Goal: Check status: Check status

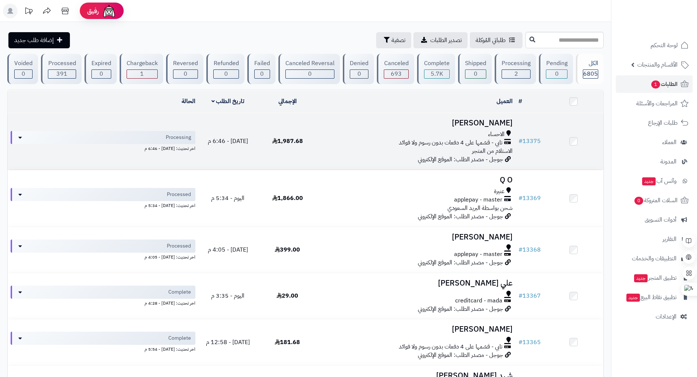
click at [400, 130] on div "الاحساء" at bounding box center [416, 134] width 192 height 8
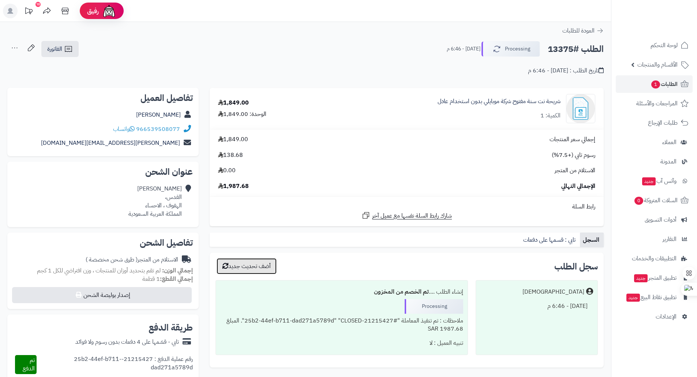
click at [257, 267] on button "أضف تحديث جديد" at bounding box center [247, 266] width 60 height 16
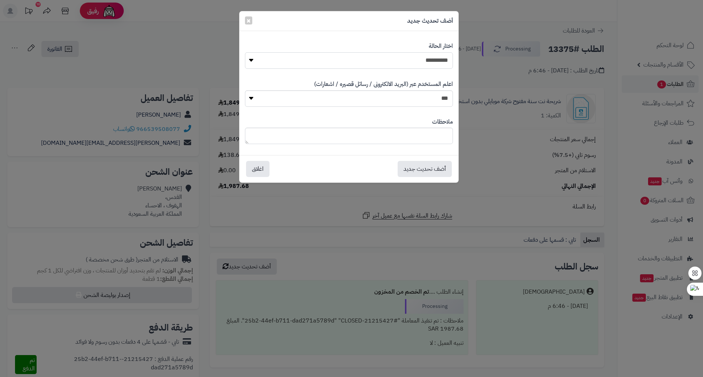
click at [378, 63] on select "**********" at bounding box center [349, 60] width 208 height 16
select select "*"
click at [245, 52] on select "**********" at bounding box center [349, 60] width 208 height 16
click at [430, 172] on button "أضف تحديث جديد" at bounding box center [424, 169] width 54 height 16
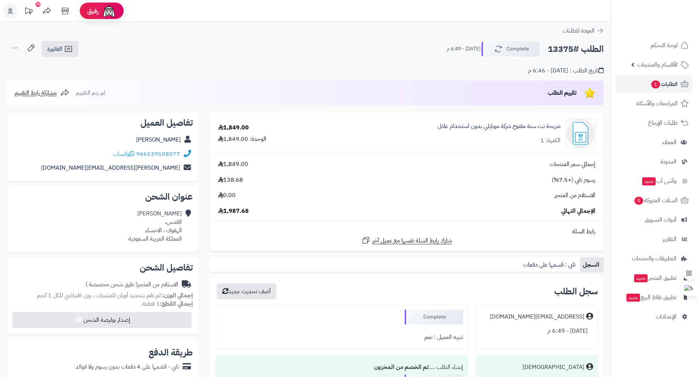
click at [563, 50] on h2 "الطلب #13375" at bounding box center [576, 49] width 56 height 15
copy h2 "13375"
click at [230, 128] on div "1,849.00" at bounding box center [233, 128] width 31 height 8
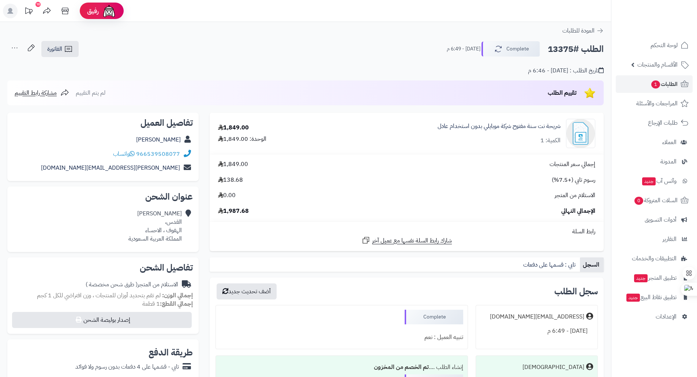
click at [232, 129] on div "1,849.00" at bounding box center [233, 128] width 31 height 8
drag, startPoint x: 225, startPoint y: 127, endPoint x: 240, endPoint y: 127, distance: 15.4
click at [240, 127] on div "1,849.00" at bounding box center [233, 128] width 31 height 8
copy div "1,849"
click at [560, 51] on h2 "الطلب #13375" at bounding box center [576, 49] width 56 height 15
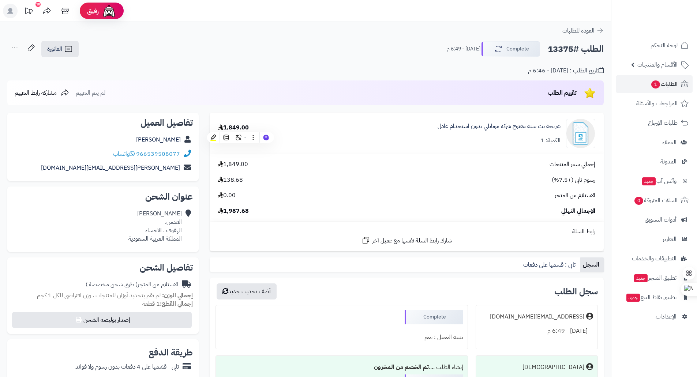
click at [560, 51] on h2 "الطلب #13375" at bounding box center [576, 49] width 56 height 15
copy h2 "13375"
